Goal: Information Seeking & Learning: Check status

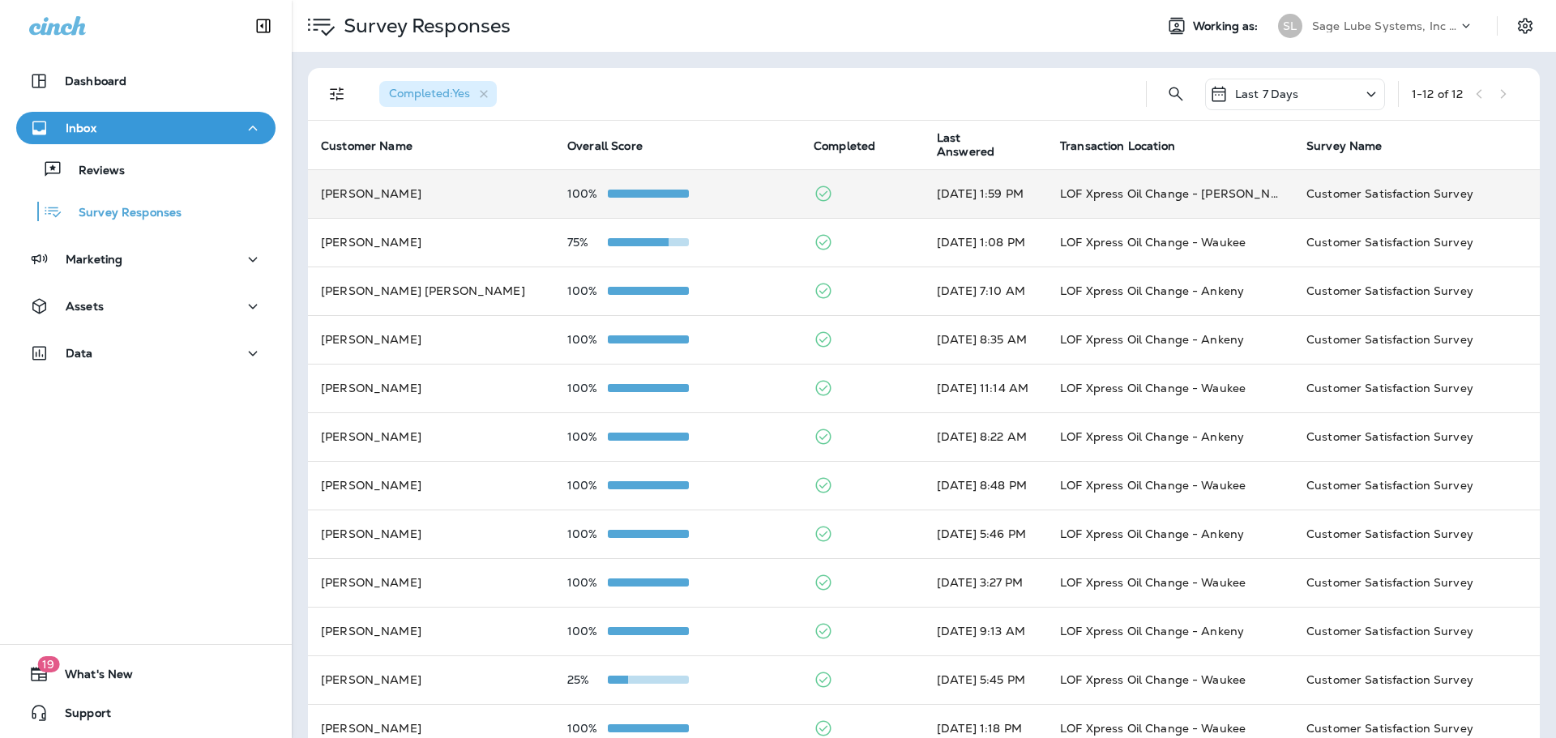
click at [713, 182] on td "100%" at bounding box center [677, 193] width 246 height 49
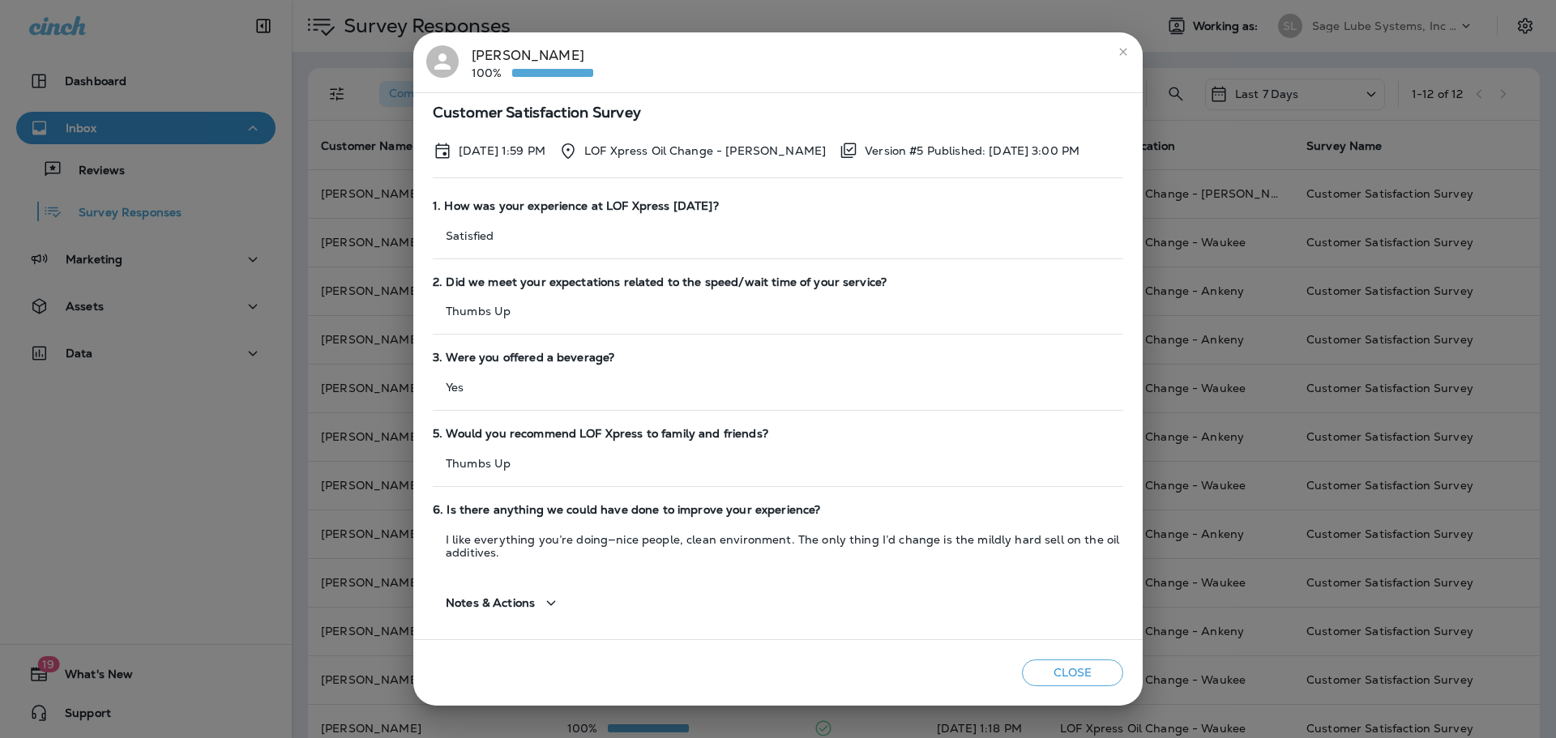
click at [39, 276] on div "[PERSON_NAME] 100% Customer Satisfaction Survey [DATE] 1:59 PM LOF Xpress Oil C…" at bounding box center [778, 369] width 1556 height 738
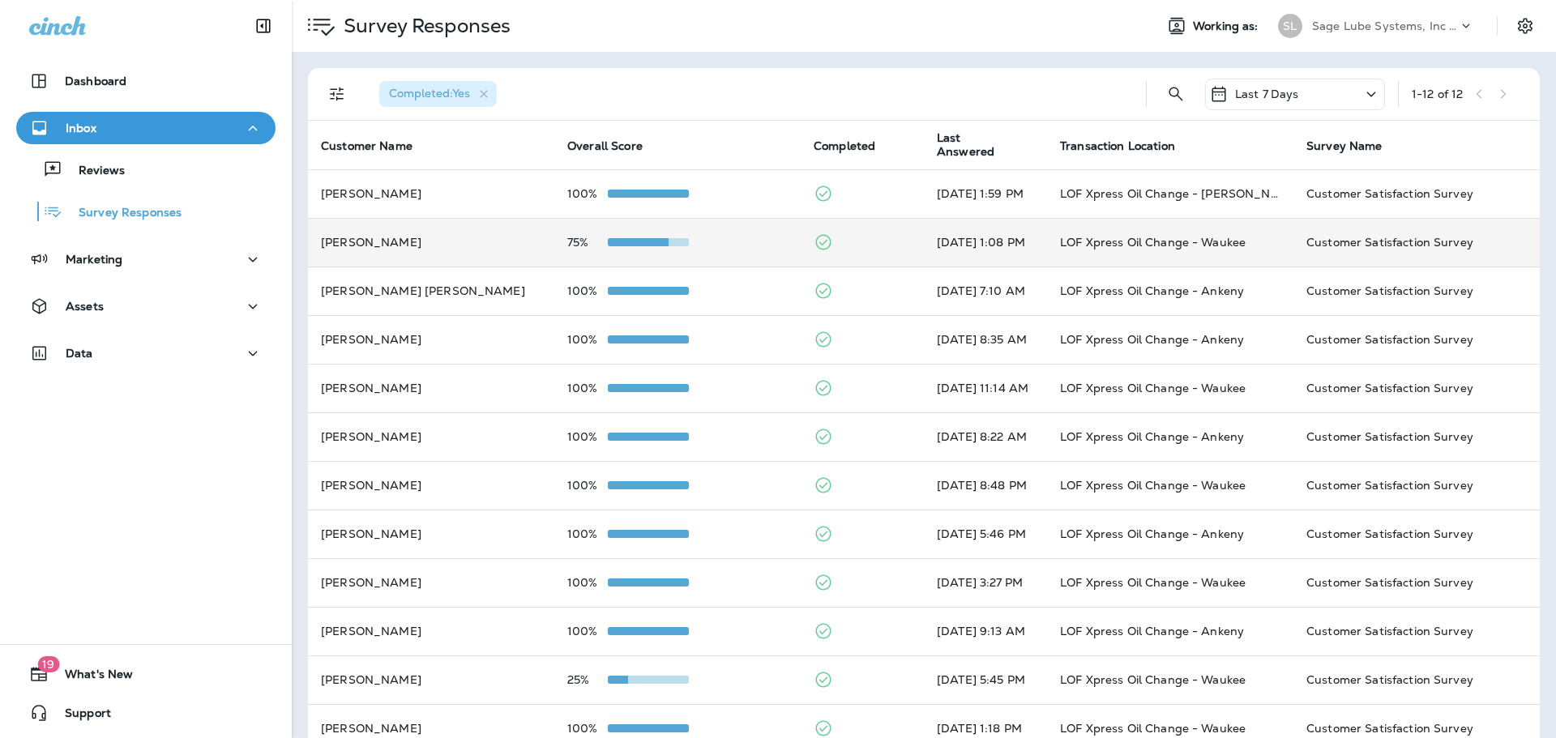
click at [1239, 245] on td "LOF Xpress Oil Change - Waukee" at bounding box center [1170, 242] width 246 height 49
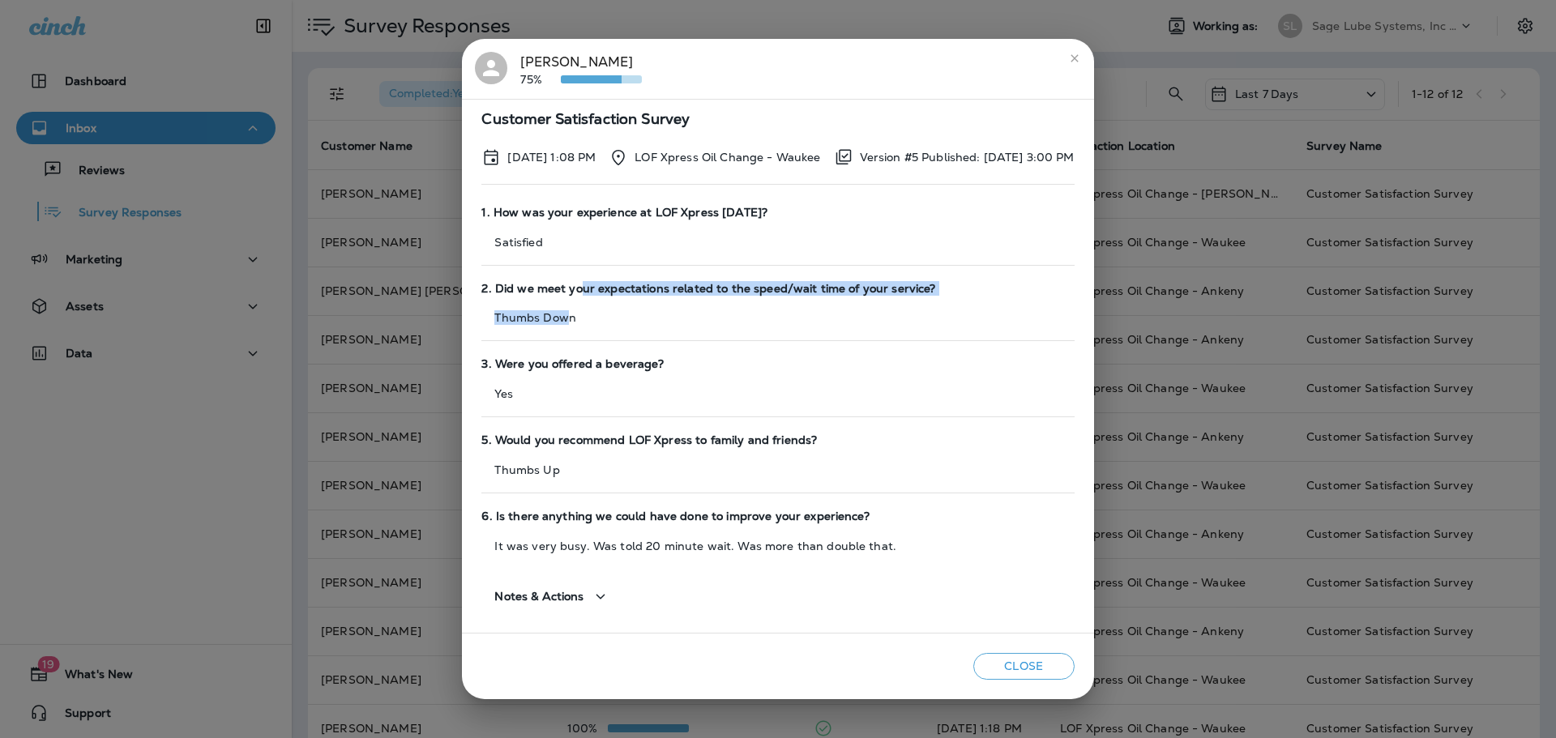
drag, startPoint x: 576, startPoint y: 288, endPoint x: 541, endPoint y: 325, distance: 50.5
click at [542, 325] on div "2. Did we meet your expectations related to the speed/wait time of your service…" at bounding box center [777, 312] width 593 height 76
click at [541, 325] on div "2. Did we meet your expectations related to the speed/wait time of your service…" at bounding box center [777, 312] width 593 height 76
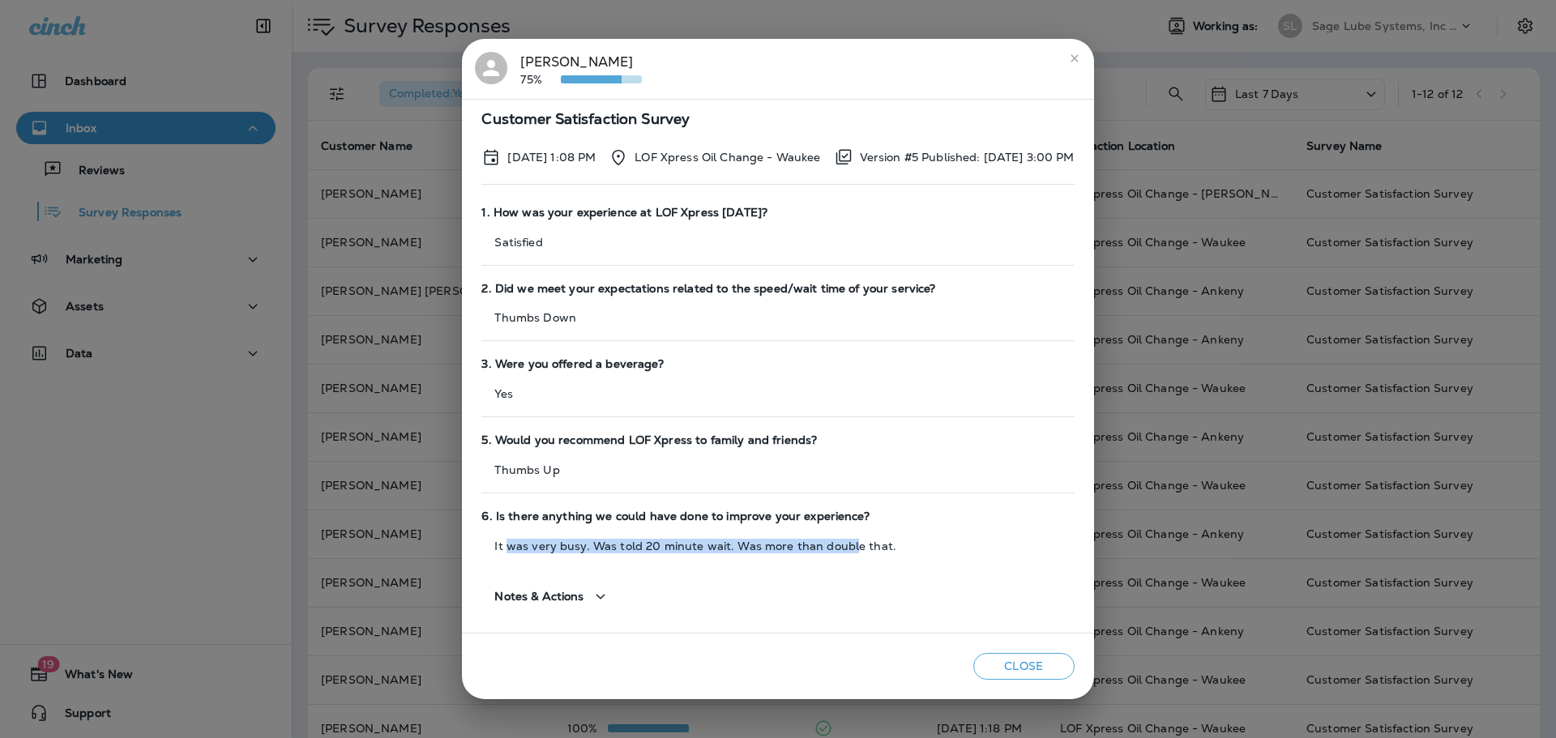
drag, startPoint x: 481, startPoint y: 547, endPoint x: 824, endPoint y: 548, distance: 342.9
click at [824, 548] on p "It was very busy. Was told 20 minute wait. Was more than double that." at bounding box center [777, 546] width 593 height 13
click at [219, 417] on div "[PERSON_NAME] 75% Customer Satisfaction Survey [DATE] 1:08 PM LOF Xpress Oil Ch…" at bounding box center [778, 369] width 1556 height 738
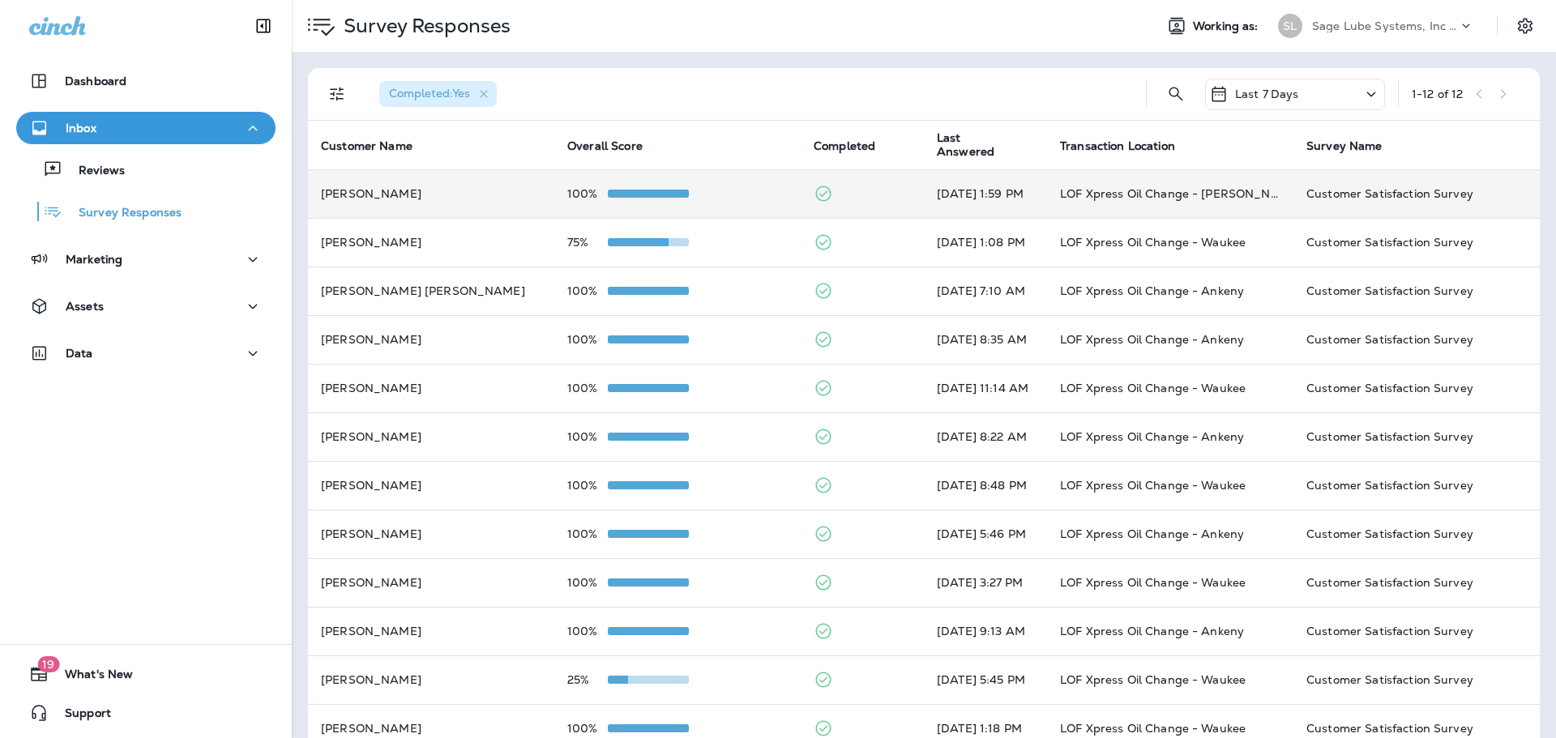
click at [588, 203] on td "100%" at bounding box center [677, 193] width 246 height 49
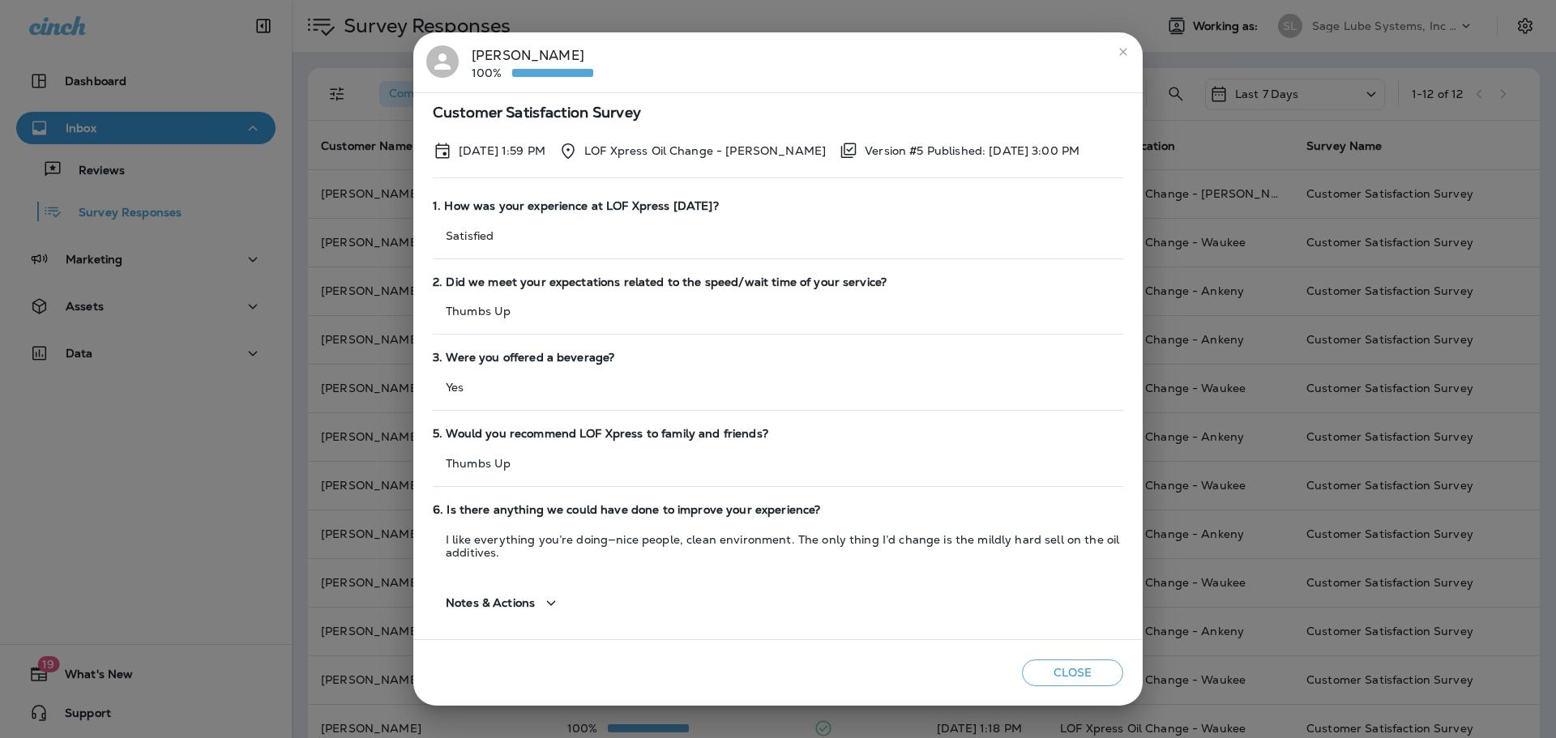
click at [226, 381] on div "[PERSON_NAME] 100% Customer Satisfaction Survey [DATE] 1:59 PM LOF Xpress Oil C…" at bounding box center [778, 369] width 1556 height 738
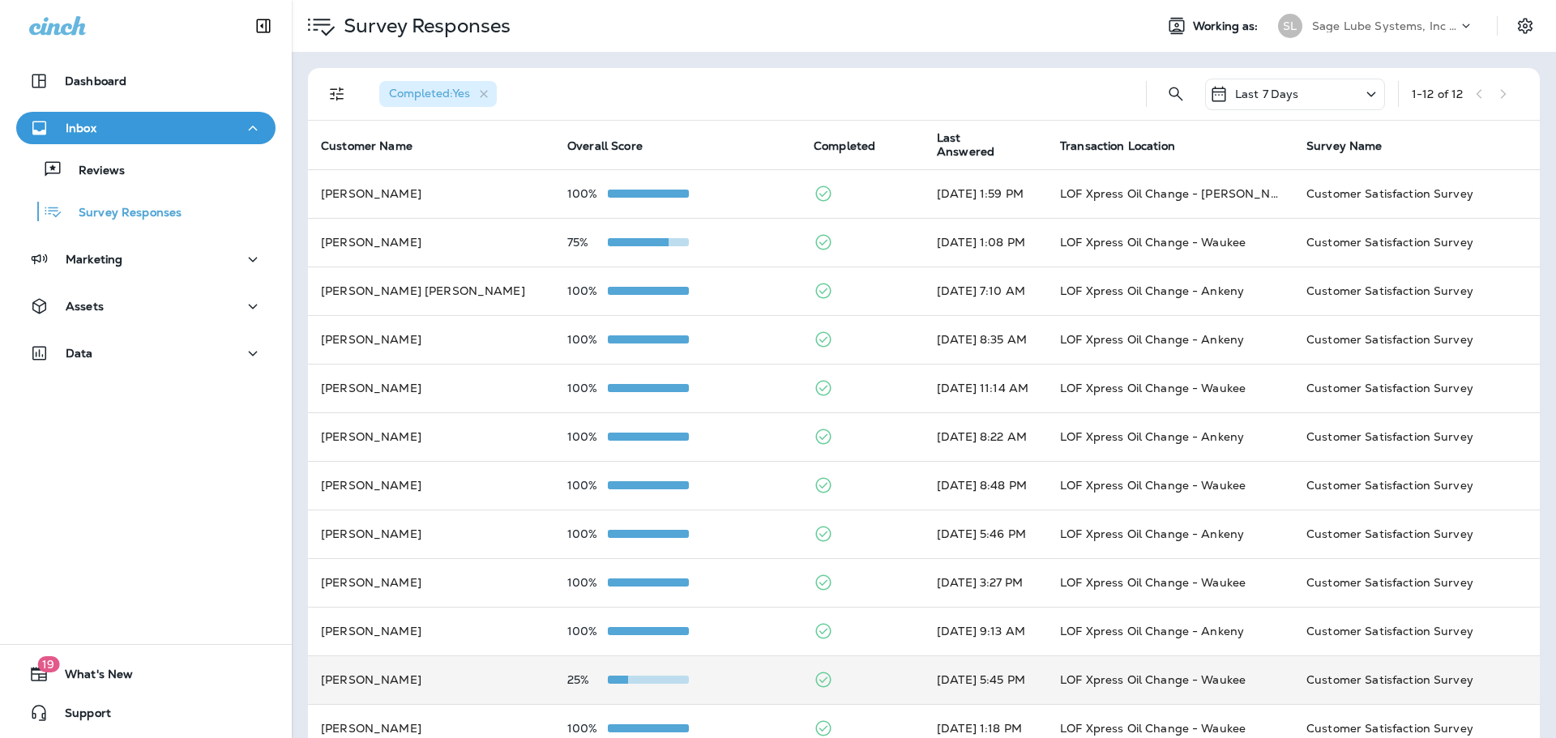
click at [1082, 679] on td "LOF Xpress Oil Change - Waukee" at bounding box center [1170, 680] width 246 height 49
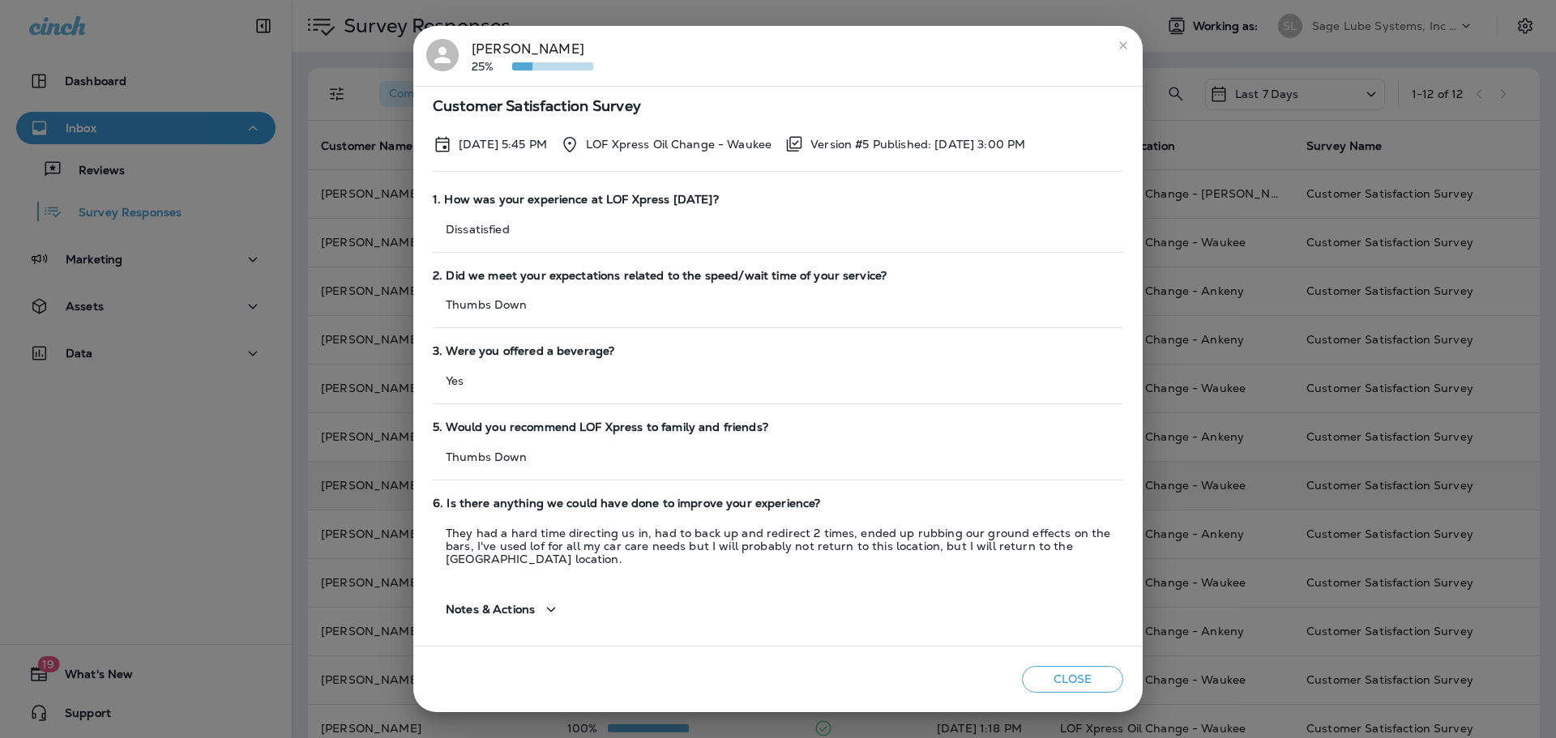
click at [1161, 509] on div "[PERSON_NAME] 25% Customer Satisfaction Survey [DATE] 5:45 PM LOF Xpress Oil Ch…" at bounding box center [778, 369] width 1556 height 738
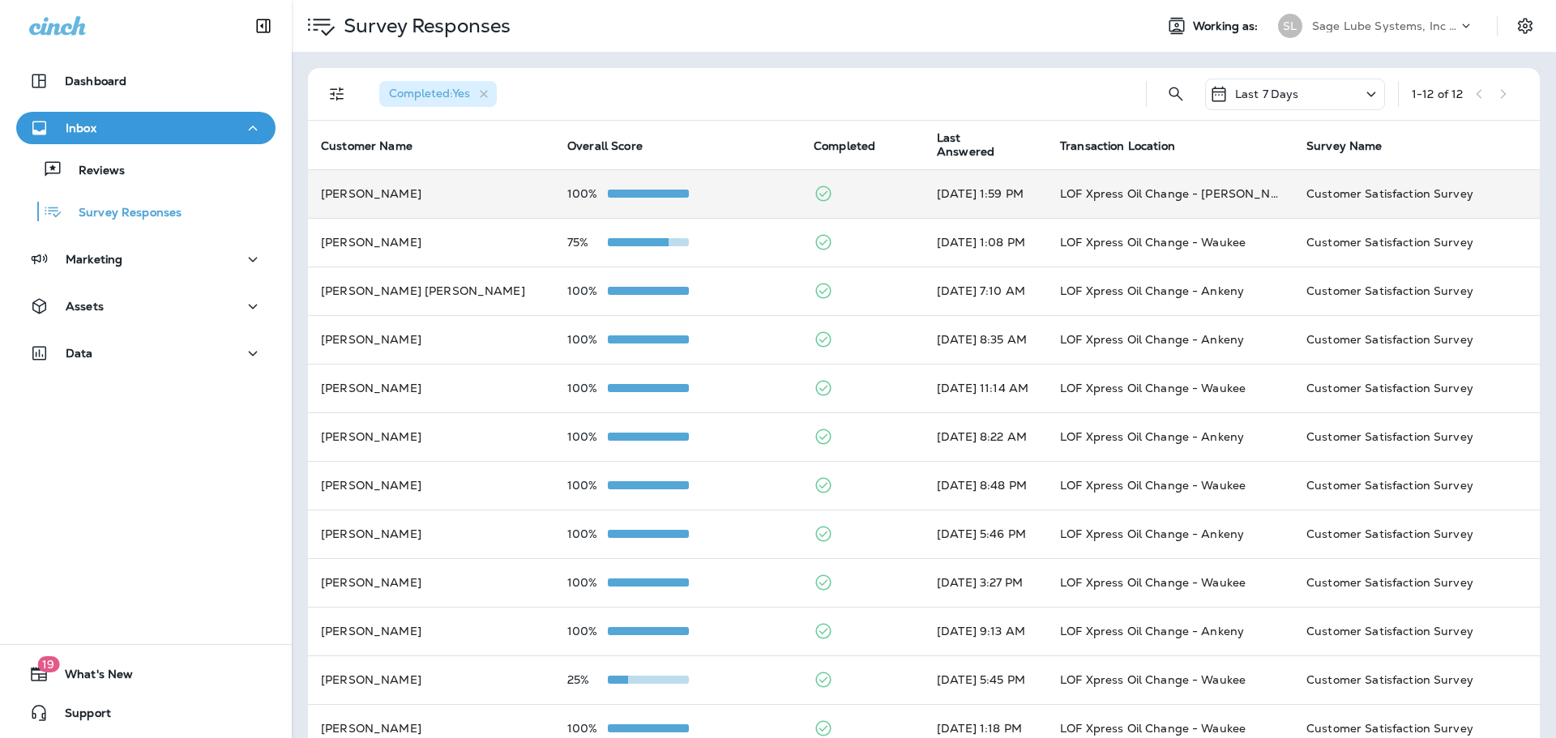
click at [407, 208] on td "[PERSON_NAME]" at bounding box center [431, 193] width 246 height 49
